Goal: Book appointment/travel/reservation

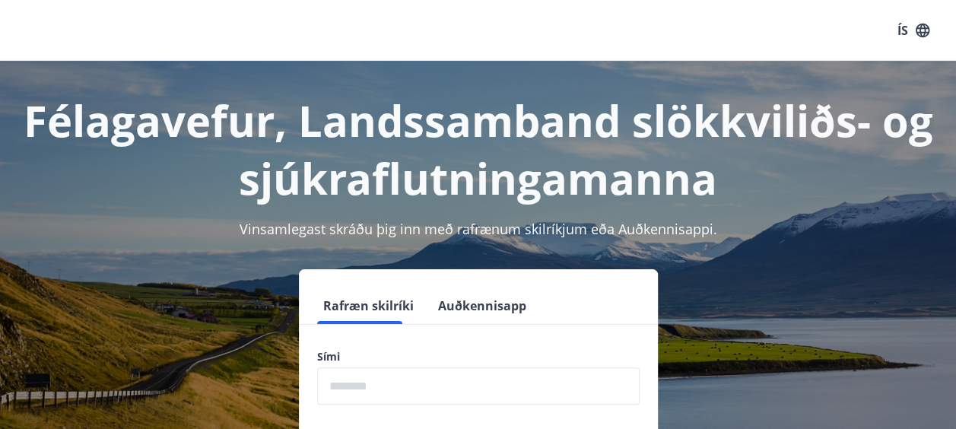
scroll to position [164, 0]
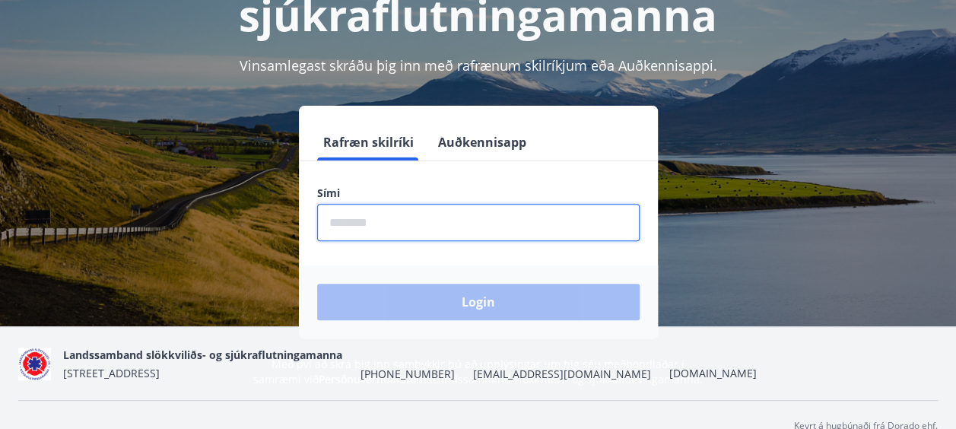
click at [432, 225] on input "phone" at bounding box center [478, 222] width 322 height 37
type input "********"
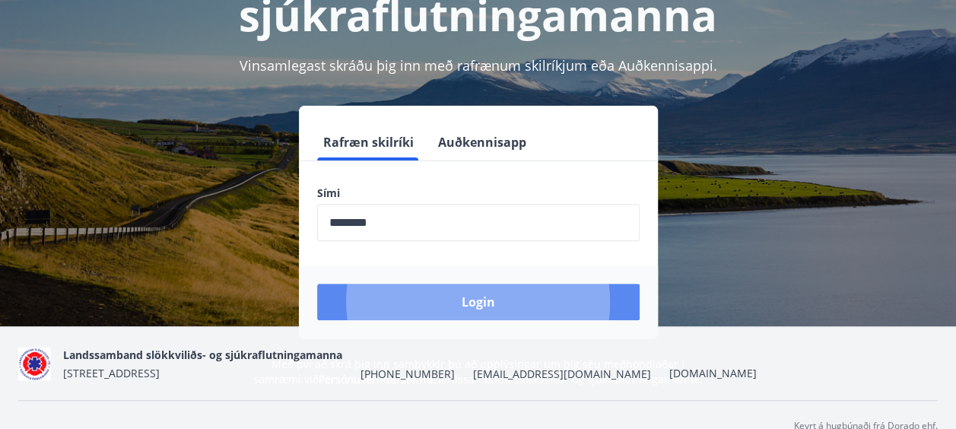
click at [466, 305] on button "Login" at bounding box center [478, 302] width 322 height 37
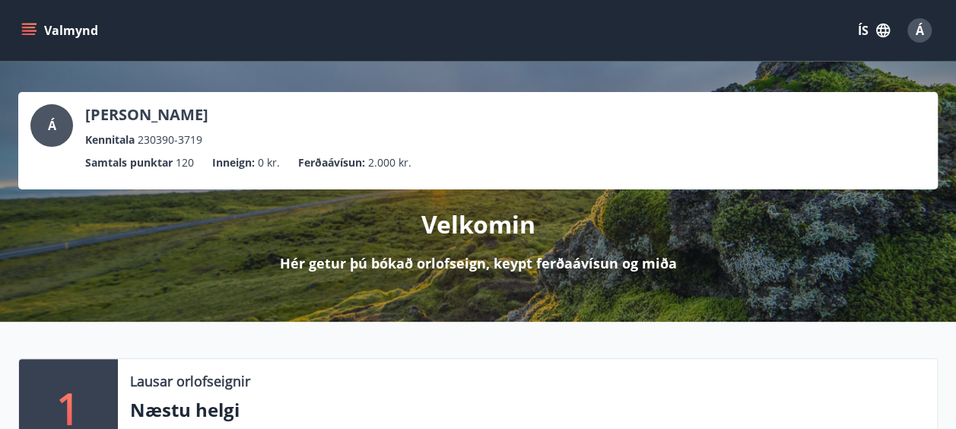
click at [39, 25] on button "Valmynd" at bounding box center [61, 30] width 86 height 27
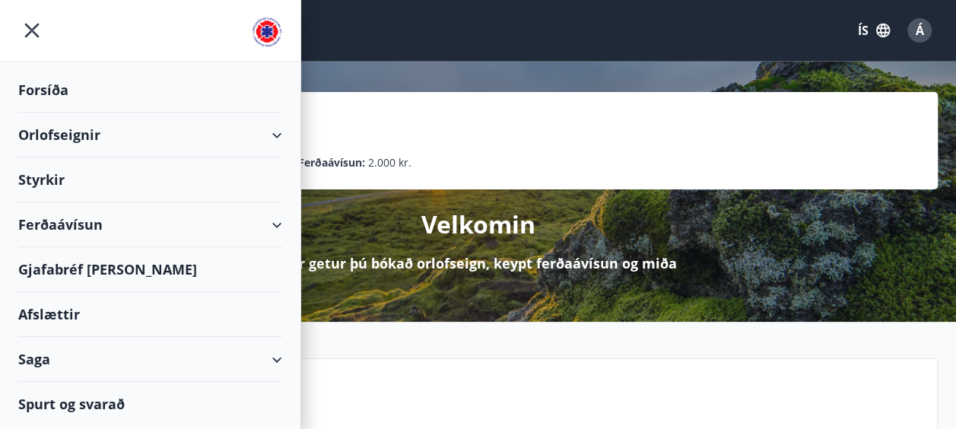
click at [199, 130] on div "Orlofseignir" at bounding box center [150, 135] width 264 height 45
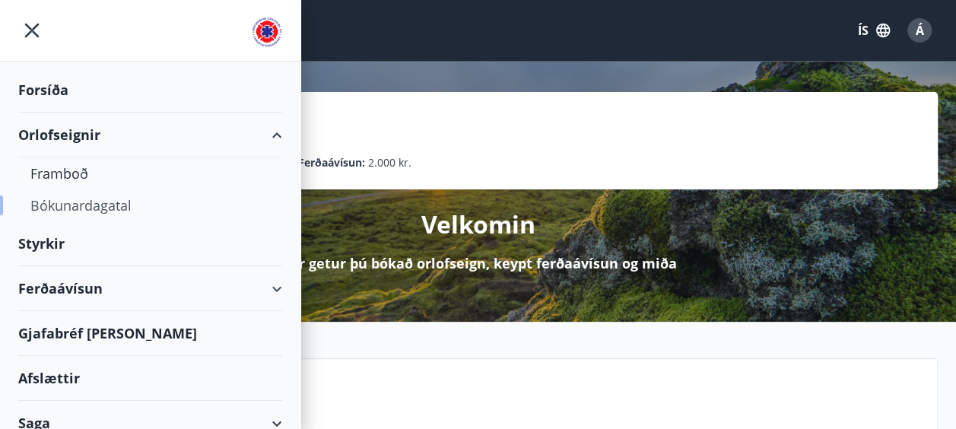
click at [88, 198] on div "Bókunardagatal" at bounding box center [150, 205] width 240 height 32
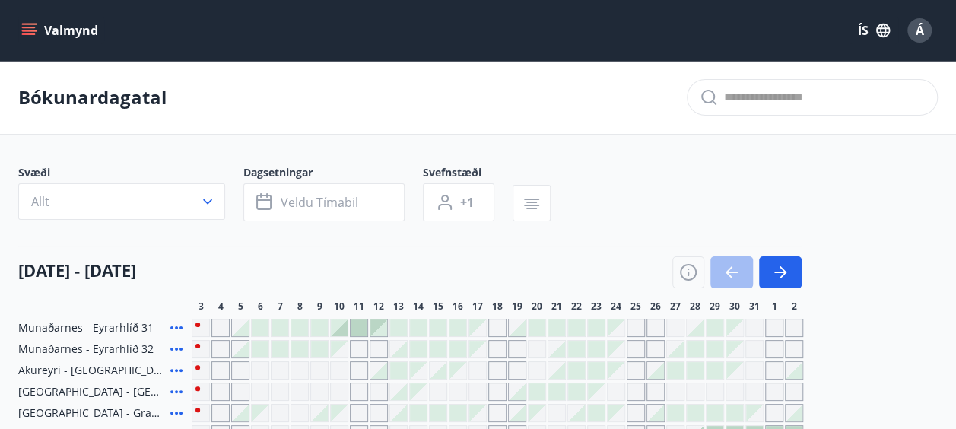
scroll to position [153, 0]
